Goal: Task Accomplishment & Management: Manage account settings

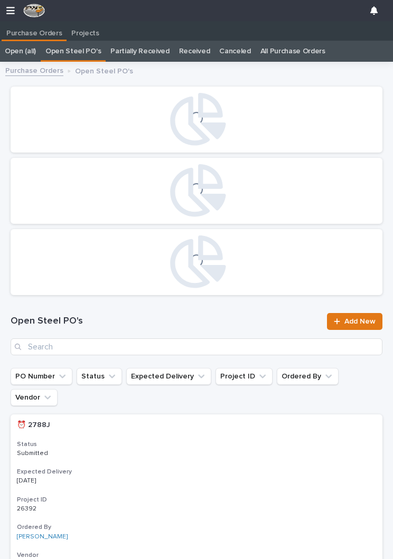
scroll to position [0, 5]
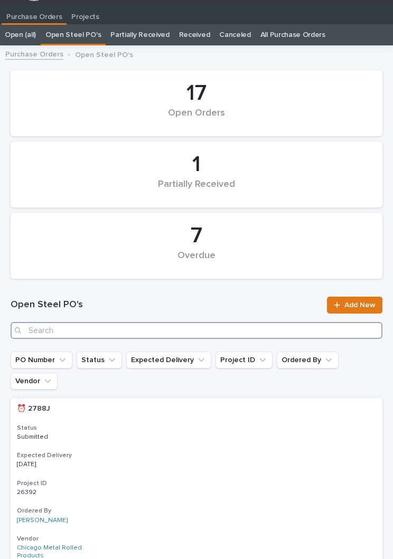
click at [213, 323] on input "Search" at bounding box center [197, 330] width 372 height 17
type input "2833"
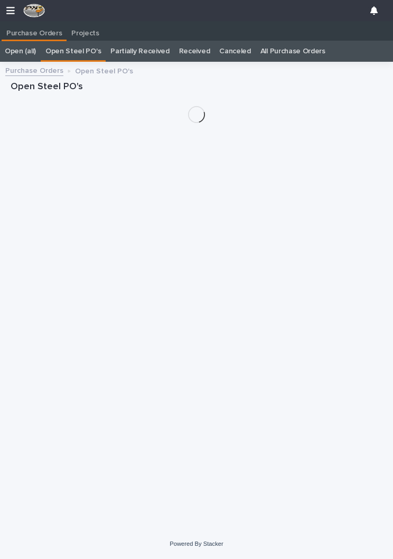
scroll to position [16, 0]
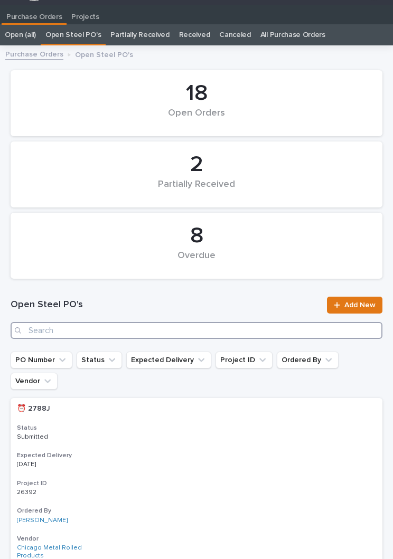
click at [41, 336] on input "Search" at bounding box center [197, 330] width 372 height 17
type input "2833"
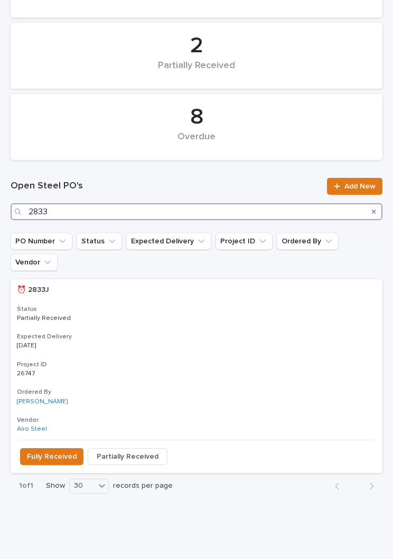
scroll to position [135, 0]
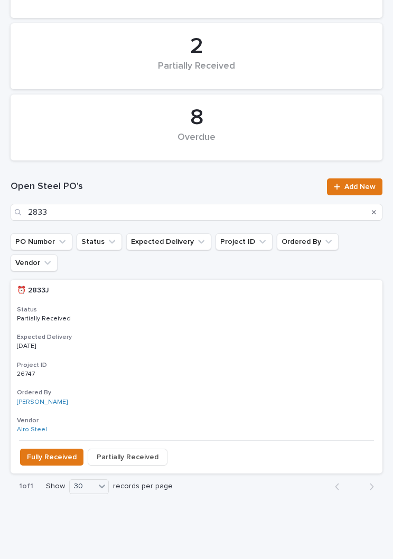
click at [44, 343] on p "[DATE]" at bounding box center [61, 346] width 88 height 7
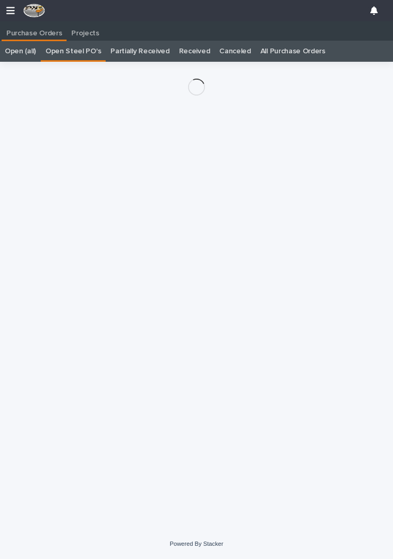
scroll to position [16, 0]
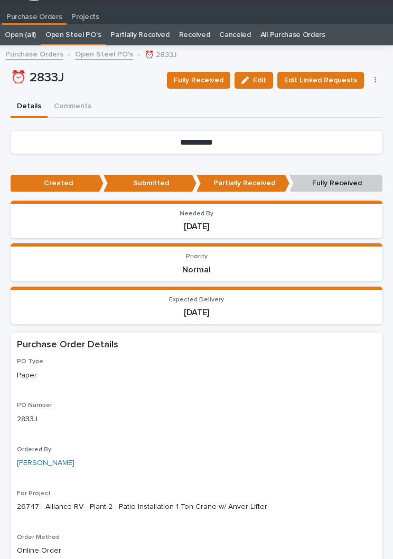
click at [192, 76] on span "Fully Received" at bounding box center [199, 80] width 50 height 11
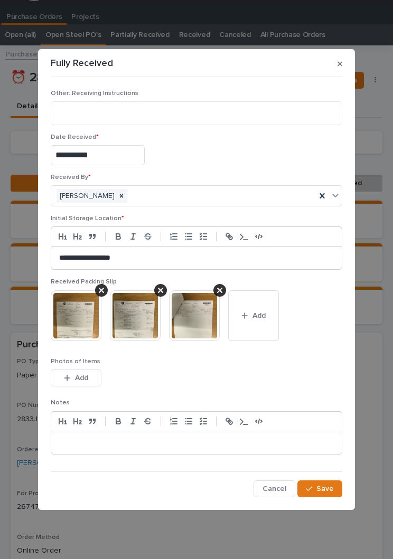
click at [268, 337] on button "Add" at bounding box center [253, 315] width 51 height 51
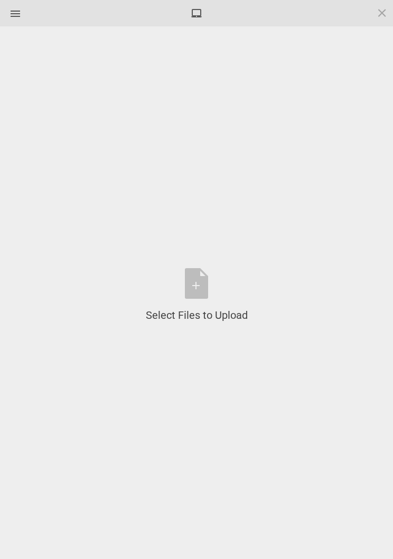
click at [197, 277] on div "Select Files to Upload or Drag and Drop, Copy and Paste Files" at bounding box center [197, 295] width 102 height 54
click at [277, 311] on div "Select Files to Upload or Drag and Drop, Copy and Paste Files" at bounding box center [196, 295] width 361 height 506
type input "2"
click at [189, 280] on div "Select Files to Upload or Drag and Drop, Copy and Paste Files" at bounding box center [197, 295] width 102 height 54
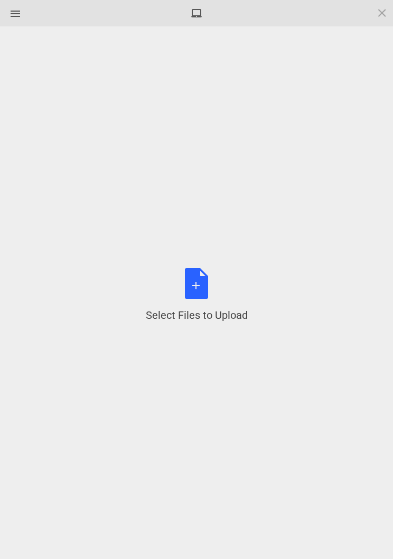
click at [382, 14] on span at bounding box center [382, 13] width 12 height 12
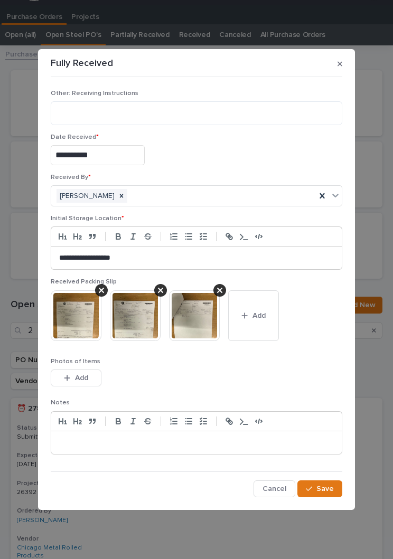
click at [89, 376] on button "Add" at bounding box center [76, 377] width 51 height 17
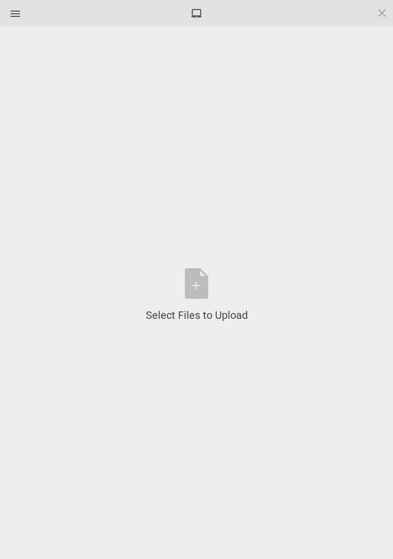
click at [205, 291] on div "Select Files to Upload or Drag and Drop, Copy and Paste Files" at bounding box center [197, 295] width 102 height 54
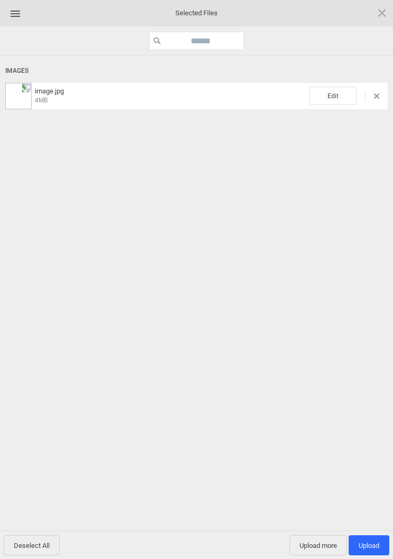
click at [345, 100] on span "Edit" at bounding box center [332, 96] width 47 height 18
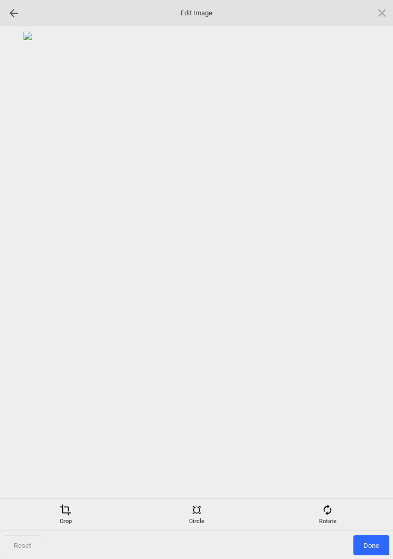
click at [328, 519] on div "Rotate" at bounding box center [327, 514] width 126 height 21
click at [371, 275] on div at bounding box center [369, 280] width 26 height 26
click at [370, 274] on div at bounding box center [369, 280] width 26 height 26
click at [380, 263] on div at bounding box center [196, 262] width 382 height 461
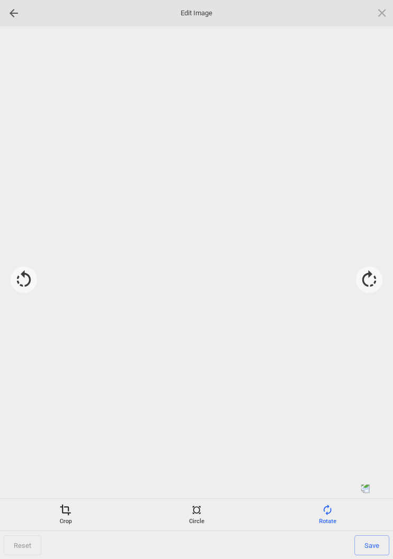
click at [378, 272] on div at bounding box center [369, 280] width 26 height 26
click at [377, 272] on div at bounding box center [369, 280] width 26 height 26
click at [370, 536] on span "Save" at bounding box center [371, 545] width 35 height 20
click at [386, 547] on span "Done" at bounding box center [371, 545] width 36 height 20
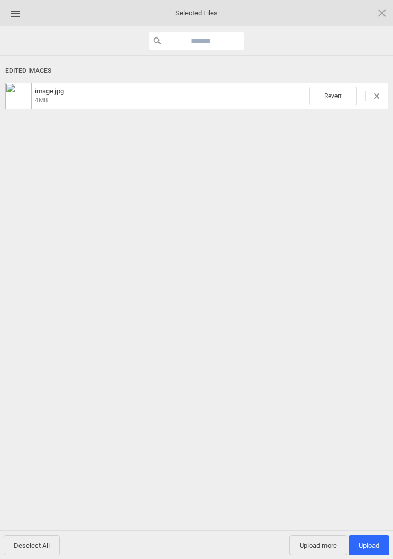
click at [373, 549] on span "Upload 1" at bounding box center [368, 545] width 21 height 8
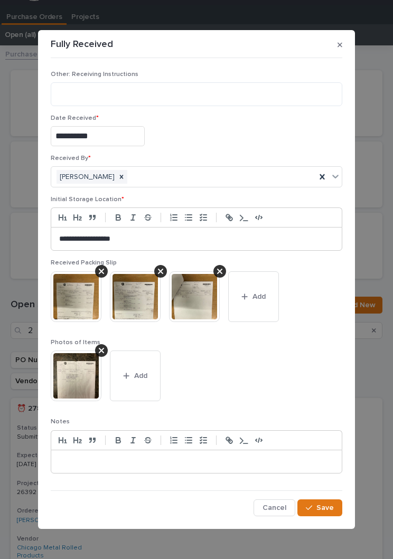
click at [325, 508] on span "Save" at bounding box center [324, 507] width 17 height 7
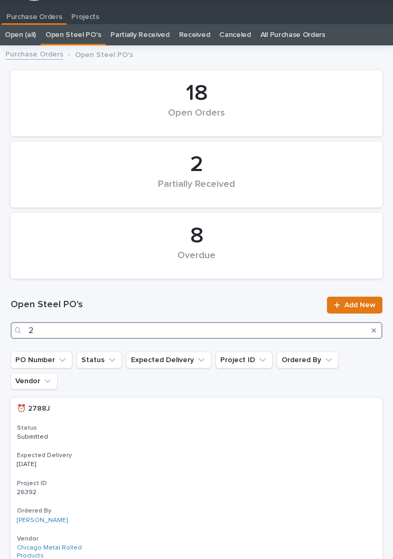
click at [286, 338] on input "2" at bounding box center [197, 330] width 372 height 17
type input "2841"
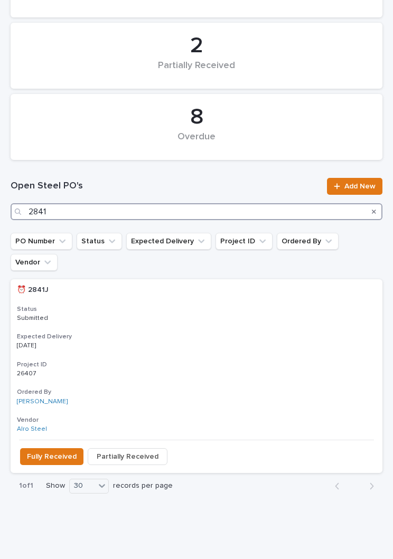
scroll to position [135, 0]
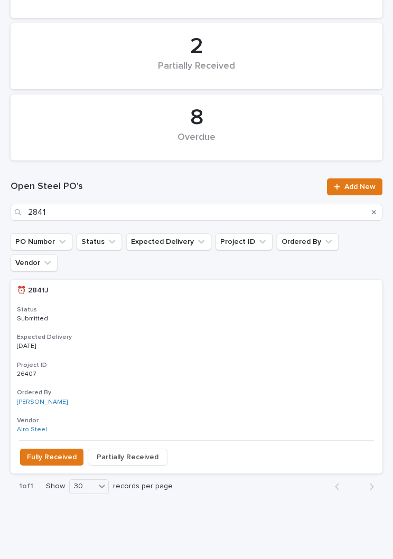
click at [201, 315] on p "Submitted" at bounding box center [196, 318] width 359 height 7
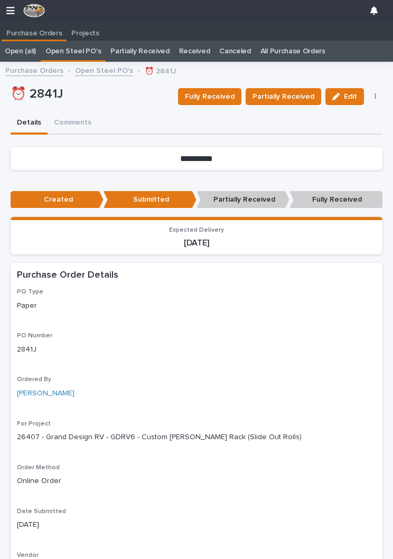
click at [221, 92] on span "Fully Received" at bounding box center [210, 96] width 50 height 11
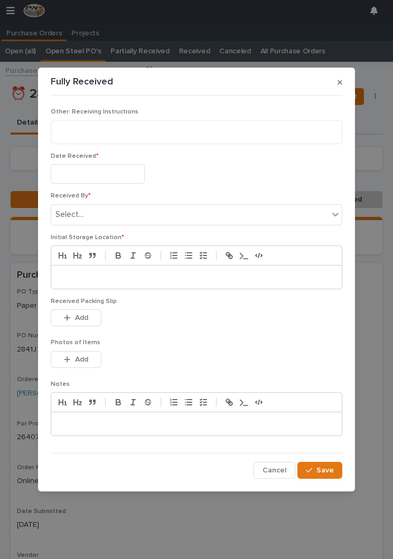
click at [132, 176] on input "text" at bounding box center [98, 174] width 94 height 20
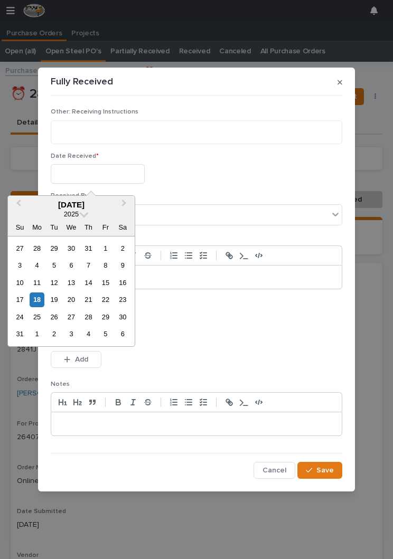
click at [47, 294] on div "19" at bounding box center [54, 299] width 14 height 14
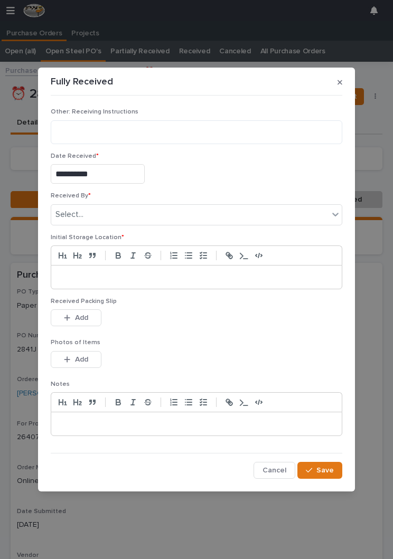
click at [126, 175] on input "**********" at bounding box center [98, 174] width 94 height 20
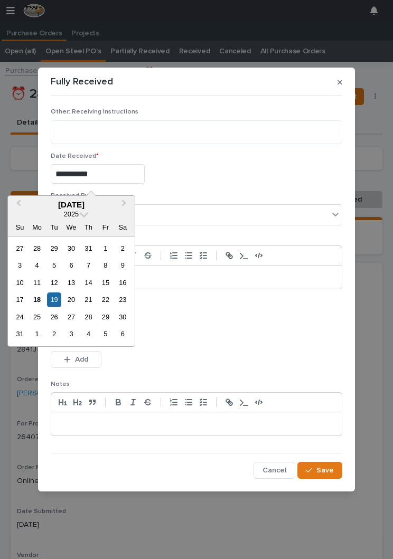
click at [110, 280] on div "15" at bounding box center [105, 282] width 14 height 14
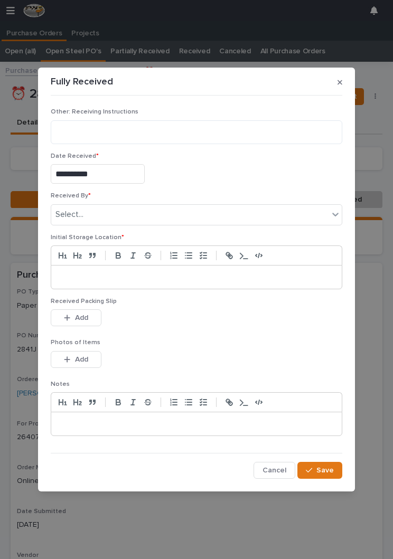
type input "**********"
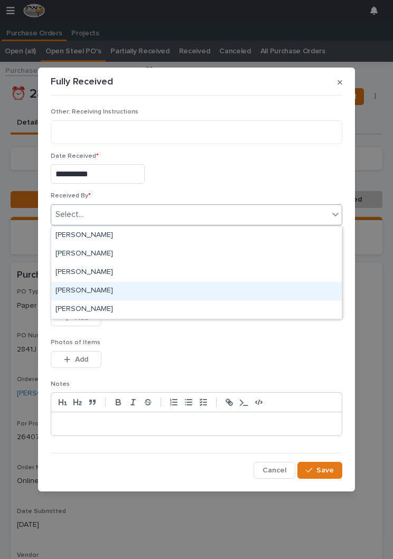
click at [138, 290] on div "[PERSON_NAME]" at bounding box center [196, 291] width 290 height 18
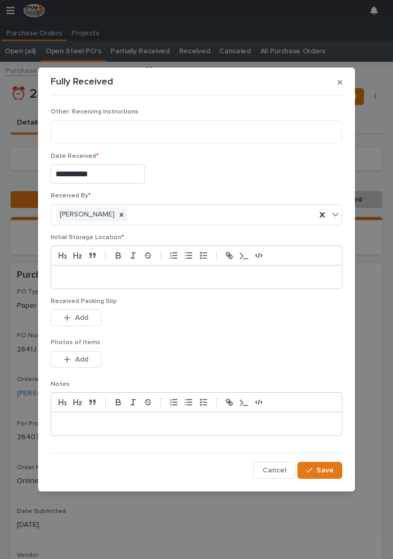
click at [183, 273] on p at bounding box center [196, 277] width 274 height 11
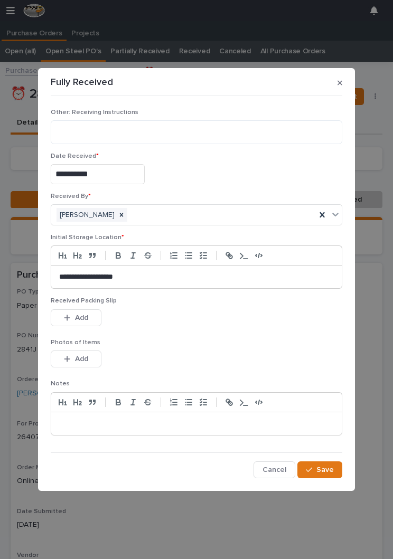
click at [213, 315] on div "This file cannot be opened Download File Add" at bounding box center [196, 319] width 291 height 21
click at [88, 314] on span "Add" at bounding box center [81, 317] width 13 height 7
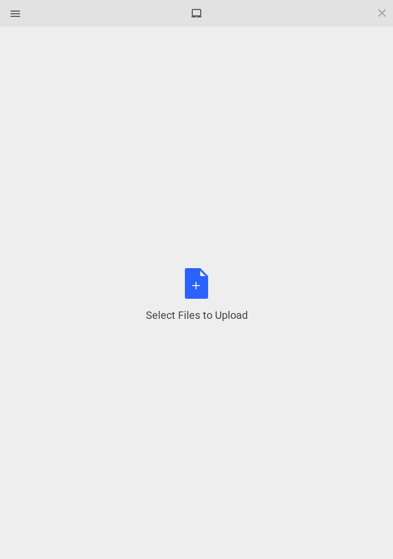
click at [210, 299] on div "Select Files to Upload or Drag and Drop, Copy and Paste Files" at bounding box center [197, 295] width 102 height 54
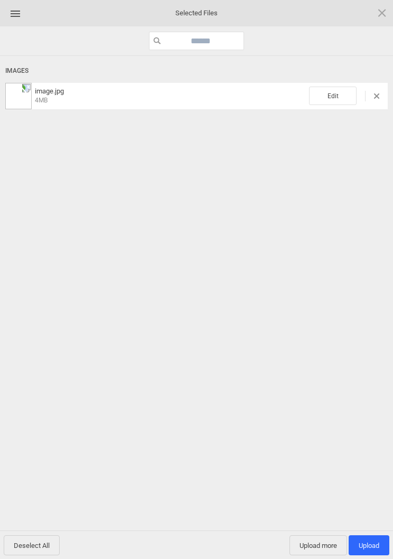
click at [334, 98] on span "Edit" at bounding box center [332, 96] width 47 height 18
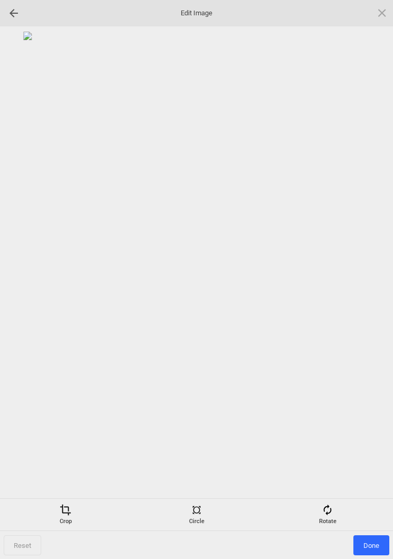
click at [334, 539] on div "Reset Done" at bounding box center [196, 545] width 385 height 20
click at [329, 512] on span at bounding box center [327, 510] width 12 height 12
click at [371, 260] on div at bounding box center [196, 262] width 382 height 461
click at [370, 260] on div at bounding box center [196, 262] width 382 height 461
click at [384, 268] on div at bounding box center [196, 262] width 382 height 461
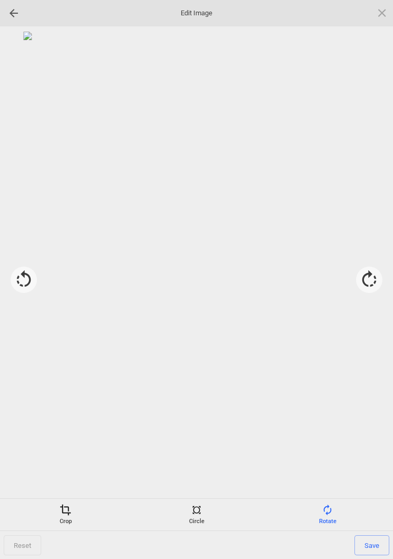
click at [384, 268] on div at bounding box center [196, 262] width 382 height 461
click at [380, 278] on div at bounding box center [369, 280] width 26 height 26
click at [372, 278] on div at bounding box center [369, 280] width 26 height 26
click at [366, 277] on div at bounding box center [369, 280] width 26 height 26
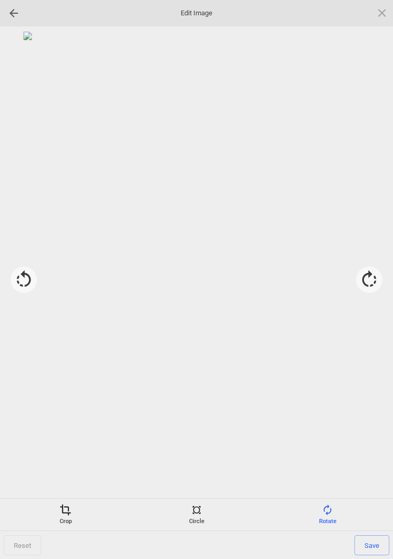
click at [372, 548] on span "Save" at bounding box center [371, 545] width 35 height 20
click at [371, 546] on span "Done" at bounding box center [371, 545] width 36 height 20
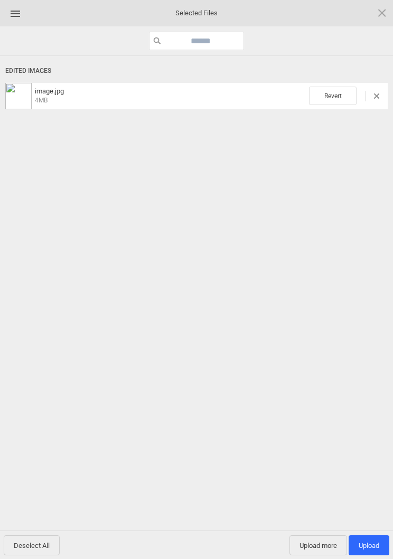
click at [372, 547] on span "Upload 1" at bounding box center [368, 545] width 21 height 8
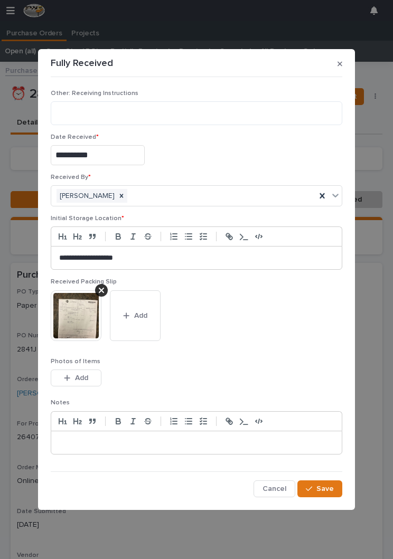
click at [323, 482] on button "Save" at bounding box center [319, 488] width 45 height 17
